Goal: Transaction & Acquisition: Purchase product/service

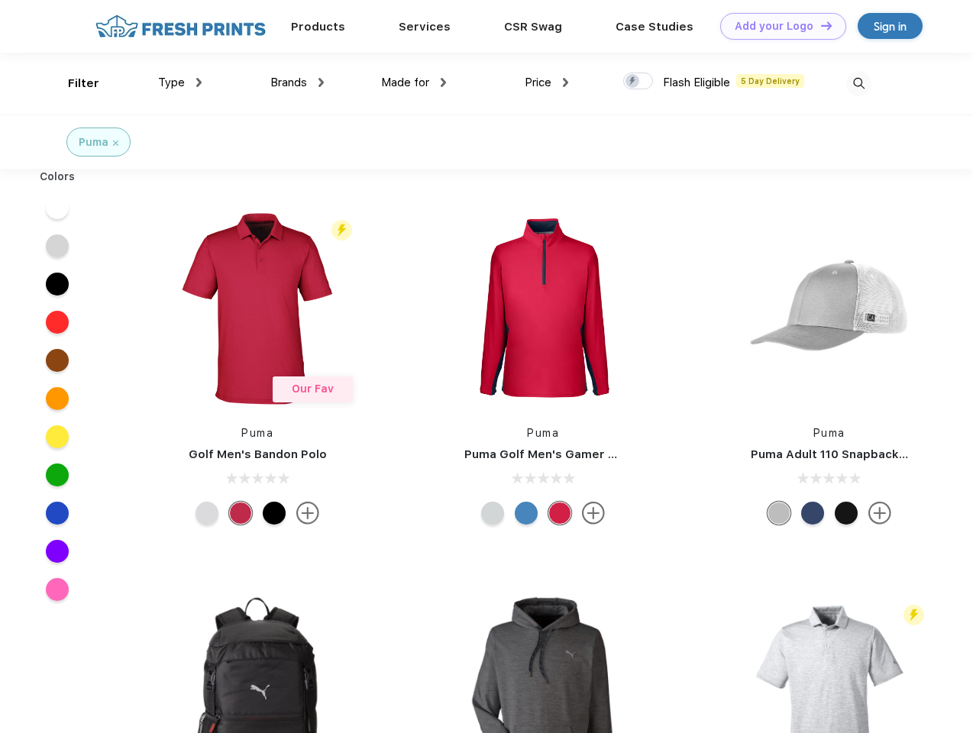
click at [777, 26] on link "Add your Logo Design Tool" at bounding box center [783, 26] width 126 height 27
click at [0, 0] on div "Design Tool" at bounding box center [0, 0] width 0 height 0
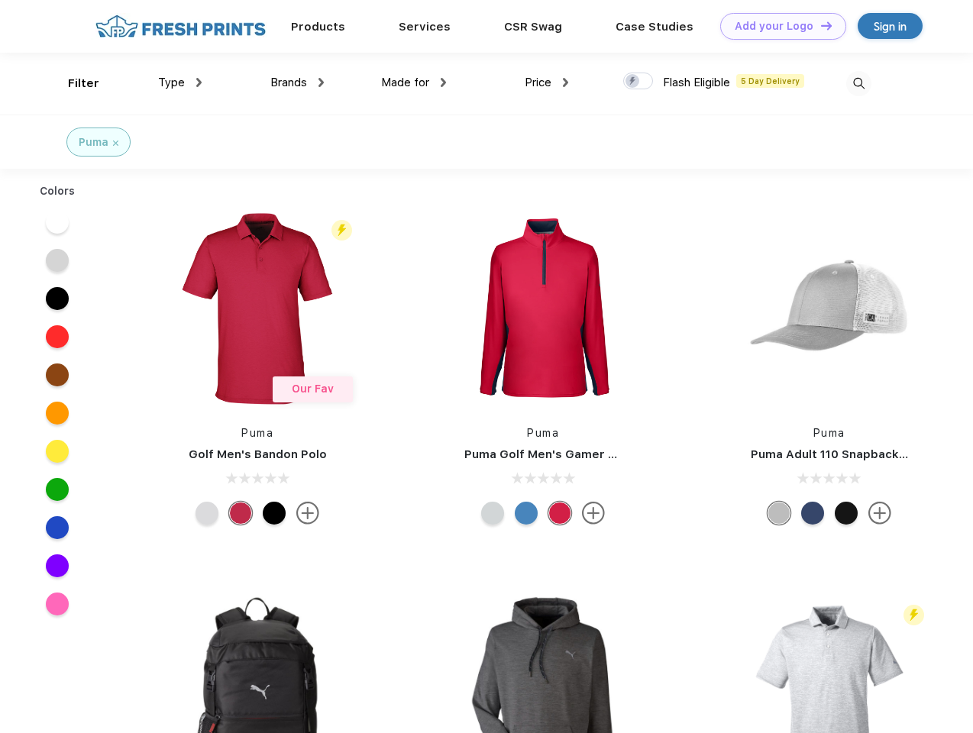
click at [819, 25] on link "Add your Logo Design Tool" at bounding box center [783, 26] width 126 height 27
click at [73, 83] on div "Filter" at bounding box center [83, 84] width 31 height 18
click at [180, 82] on span "Type" at bounding box center [171, 83] width 27 height 14
click at [297, 82] on span "Brands" at bounding box center [288, 83] width 37 height 14
click at [414, 82] on span "Made for" at bounding box center [405, 83] width 48 height 14
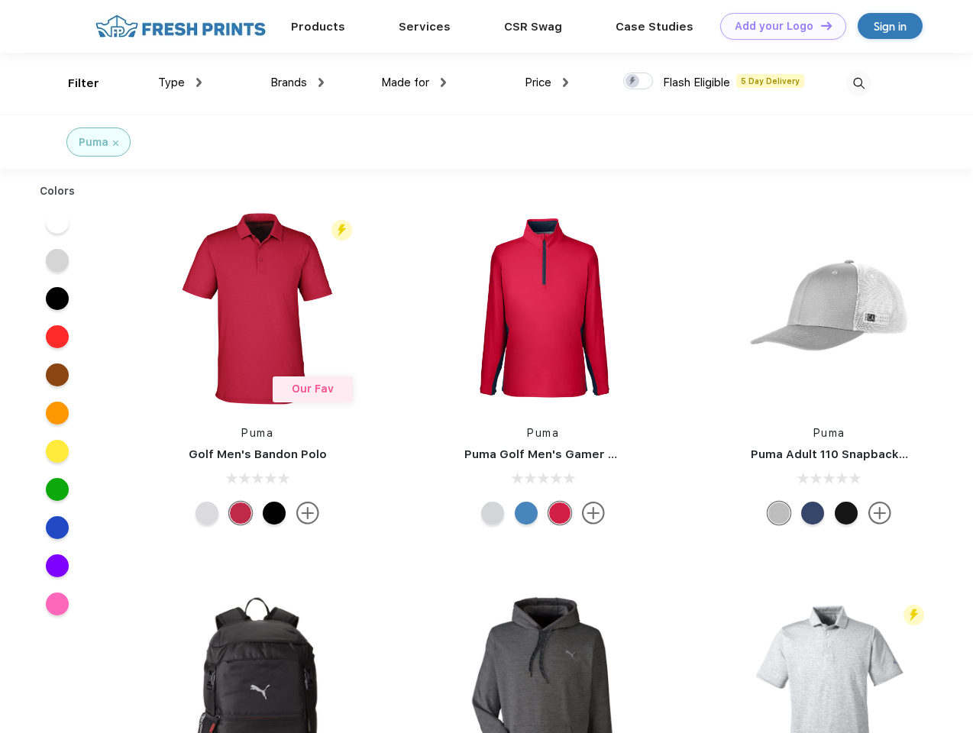
click at [547, 82] on span "Price" at bounding box center [538, 83] width 27 height 14
click at [638, 82] on div at bounding box center [638, 81] width 30 height 17
click at [633, 82] on input "checkbox" at bounding box center [628, 77] width 10 height 10
click at [858, 83] on img at bounding box center [858, 83] width 25 height 25
